Goal: Check status: Check status

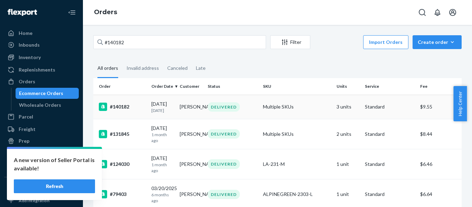
click at [121, 109] on div "#140182" at bounding box center [122, 107] width 47 height 8
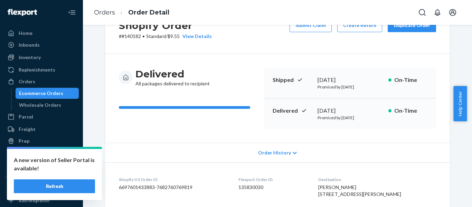
scroll to position [35, 0]
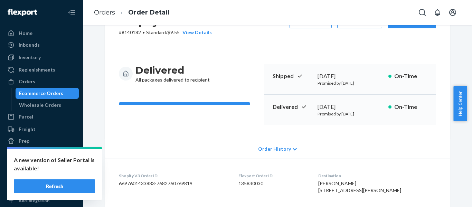
click at [279, 151] on span "Order History" at bounding box center [274, 149] width 33 height 7
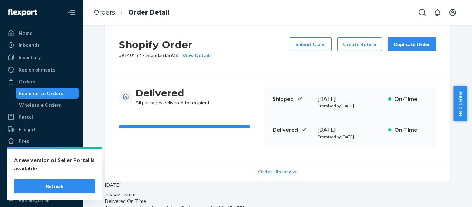
scroll to position [0, 0]
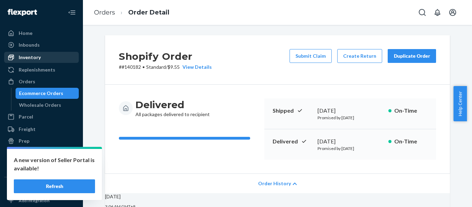
click at [31, 81] on div "Orders" at bounding box center [27, 81] width 17 height 7
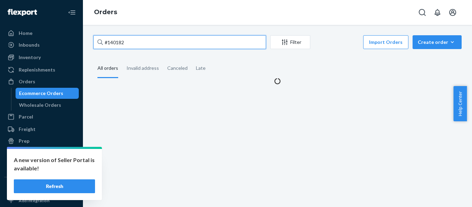
drag, startPoint x: 160, startPoint y: 46, endPoint x: 50, endPoint y: -3, distance: 120.9
click at [50, 0] on html "A new version of Seller Portal is available! Refresh Home Inbounds Shipping Pla…" at bounding box center [236, 103] width 472 height 207
paste input "143263"
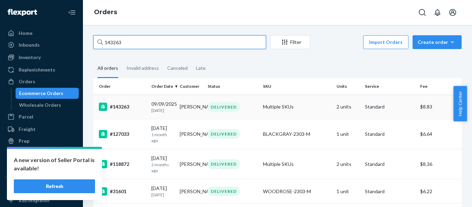
type input "143263"
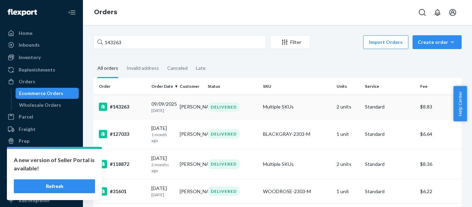
click at [116, 109] on div "#143263" at bounding box center [122, 107] width 47 height 8
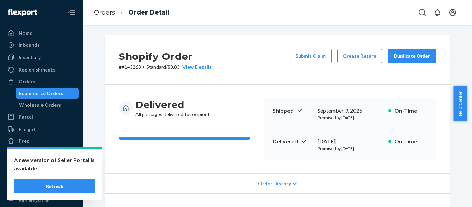
click at [72, 184] on button "Refresh" at bounding box center [54, 187] width 81 height 14
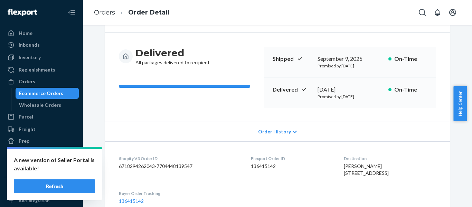
scroll to position [35, 0]
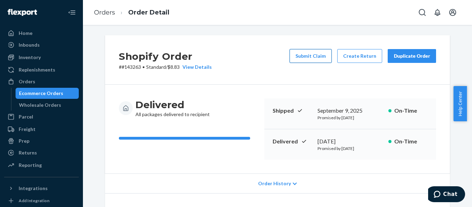
click at [327, 59] on button "Submit Claim" at bounding box center [311, 56] width 42 height 14
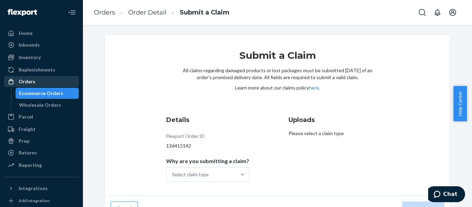
click at [28, 83] on div "Orders" at bounding box center [27, 81] width 17 height 7
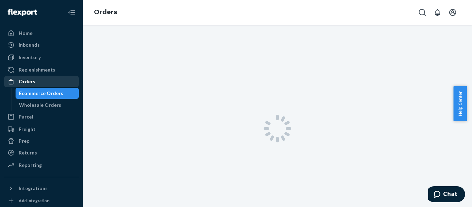
click at [39, 82] on div "Orders" at bounding box center [41, 82] width 73 height 10
click at [24, 79] on div "Orders" at bounding box center [27, 81] width 17 height 7
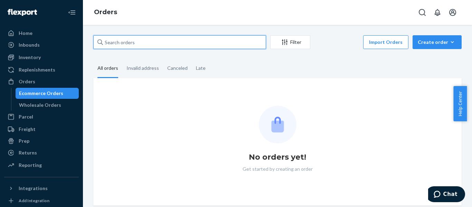
click at [134, 44] on input "text" at bounding box center [179, 42] width 173 height 14
paste input "147365"
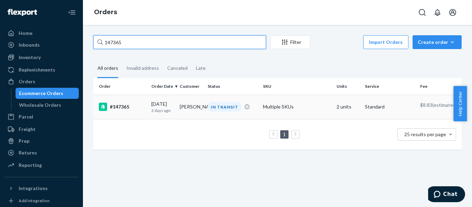
type input "147365"
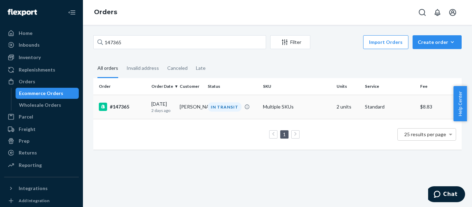
click at [116, 107] on div "#147365" at bounding box center [122, 107] width 47 height 8
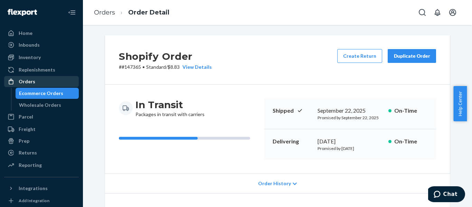
click at [23, 82] on div "Orders" at bounding box center [27, 81] width 17 height 7
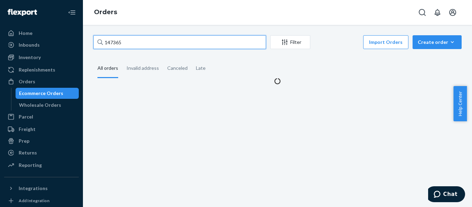
drag, startPoint x: 132, startPoint y: 42, endPoint x: 105, endPoint y: 48, distance: 28.0
click at [105, 48] on input "147365" at bounding box center [179, 42] width 173 height 14
paste input "3859"
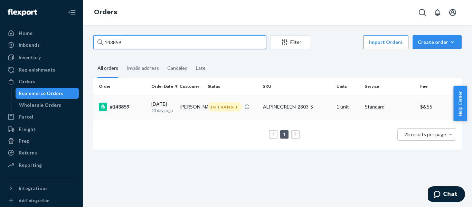
type input "143859"
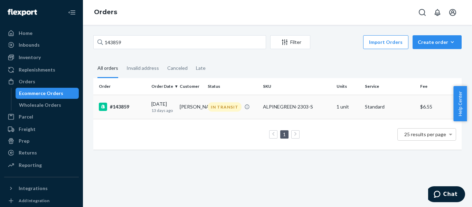
click at [128, 109] on div "#143859" at bounding box center [122, 107] width 47 height 8
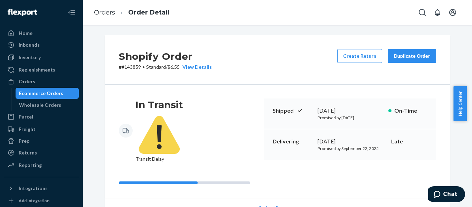
scroll to position [138, 0]
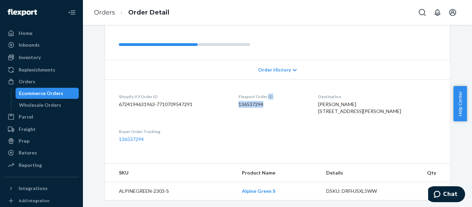
drag, startPoint x: 279, startPoint y: 80, endPoint x: 274, endPoint y: 71, distance: 10.6
click at [274, 94] on div "Flexport Order ID 136537294" at bounding box center [273, 106] width 69 height 24
copy div "ID 136537294"
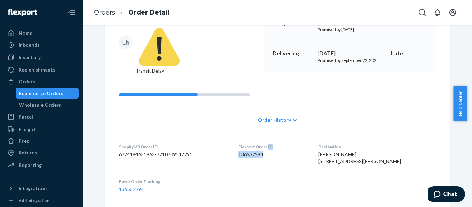
scroll to position [104, 0]
